Goal: Task Accomplishment & Management: Use online tool/utility

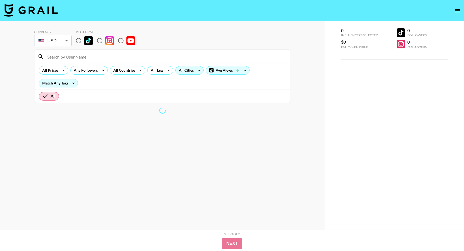
click at [191, 74] on div "All Cities" at bounding box center [185, 70] width 19 height 8
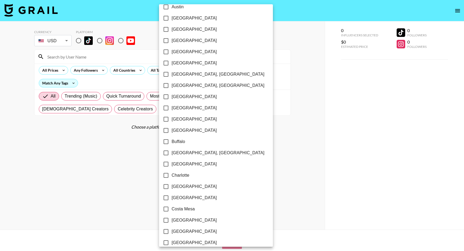
scroll to position [46, 0]
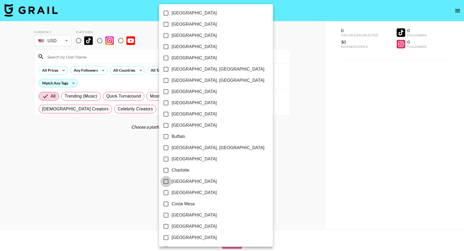
click at [168, 183] on input "[GEOGRAPHIC_DATA]" at bounding box center [165, 181] width 11 height 11
checkbox input "true"
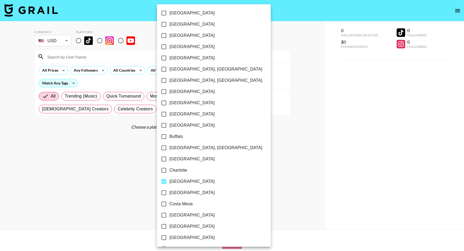
click at [165, 103] on input "[GEOGRAPHIC_DATA]" at bounding box center [163, 102] width 11 height 11
checkbox input "true"
click at [318, 48] on div at bounding box center [232, 125] width 464 height 251
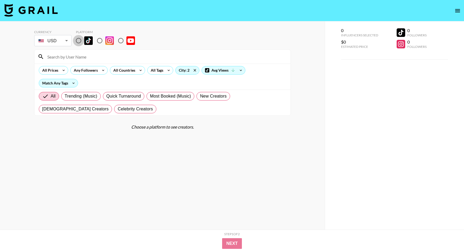
click at [77, 41] on input "radio" at bounding box center [78, 40] width 11 height 11
radio input "true"
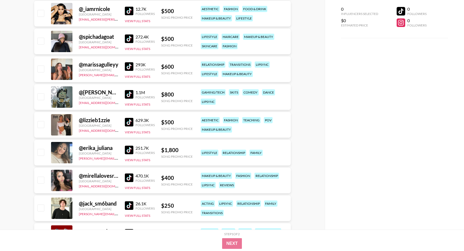
scroll to position [1012, 0]
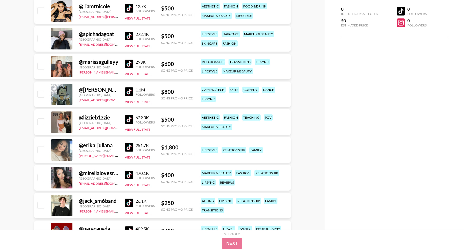
click at [128, 118] on img at bounding box center [129, 119] width 9 height 9
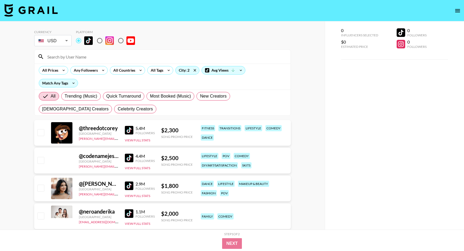
scroll to position [0, 0]
click at [127, 129] on img at bounding box center [129, 130] width 9 height 9
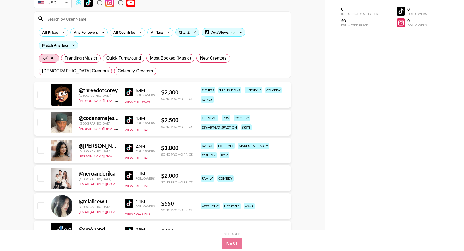
scroll to position [40, 0]
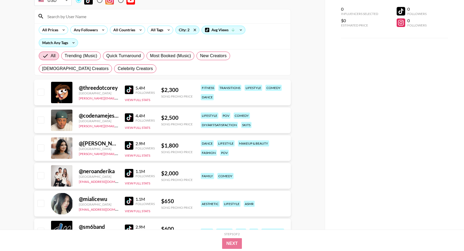
click at [131, 148] on img at bounding box center [129, 145] width 9 height 9
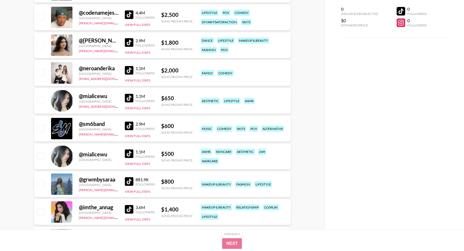
scroll to position [142, 0]
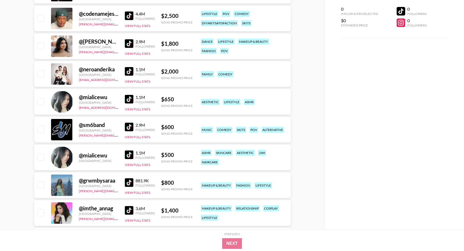
click at [128, 71] on img at bounding box center [129, 71] width 9 height 9
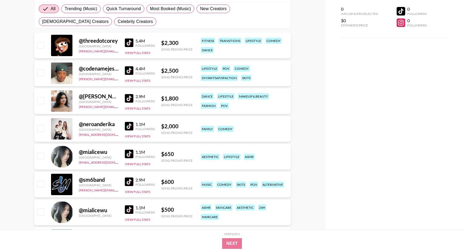
scroll to position [85, 0]
